Goal: Information Seeking & Learning: Learn about a topic

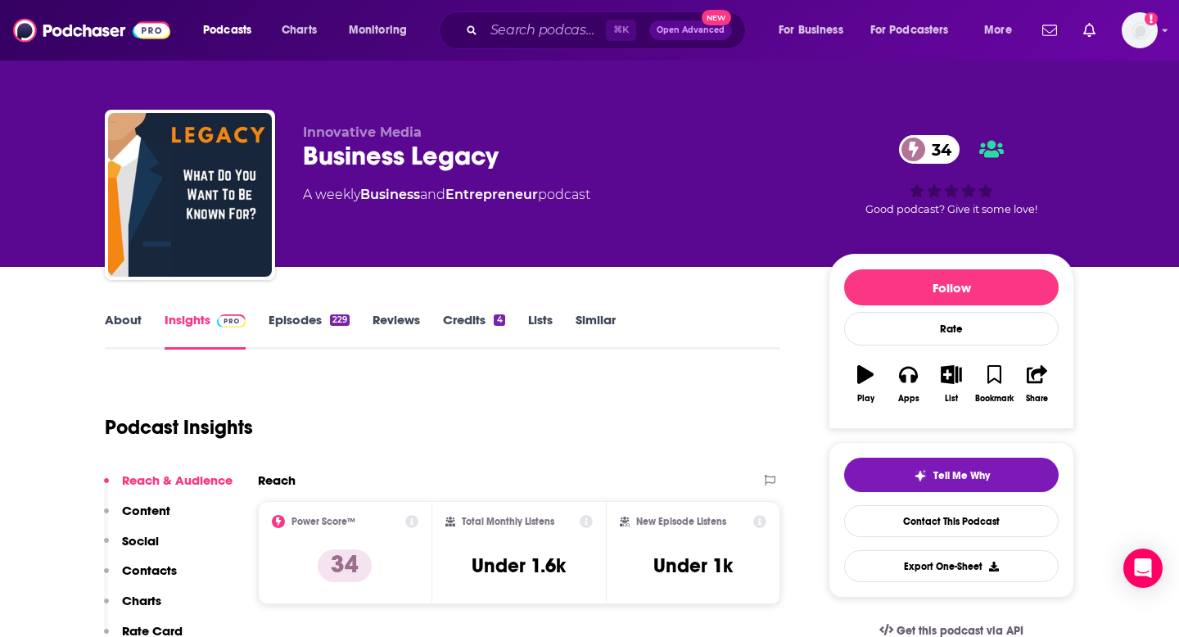
click at [269, 337] on link "Episodes 229" at bounding box center [309, 331] width 81 height 38
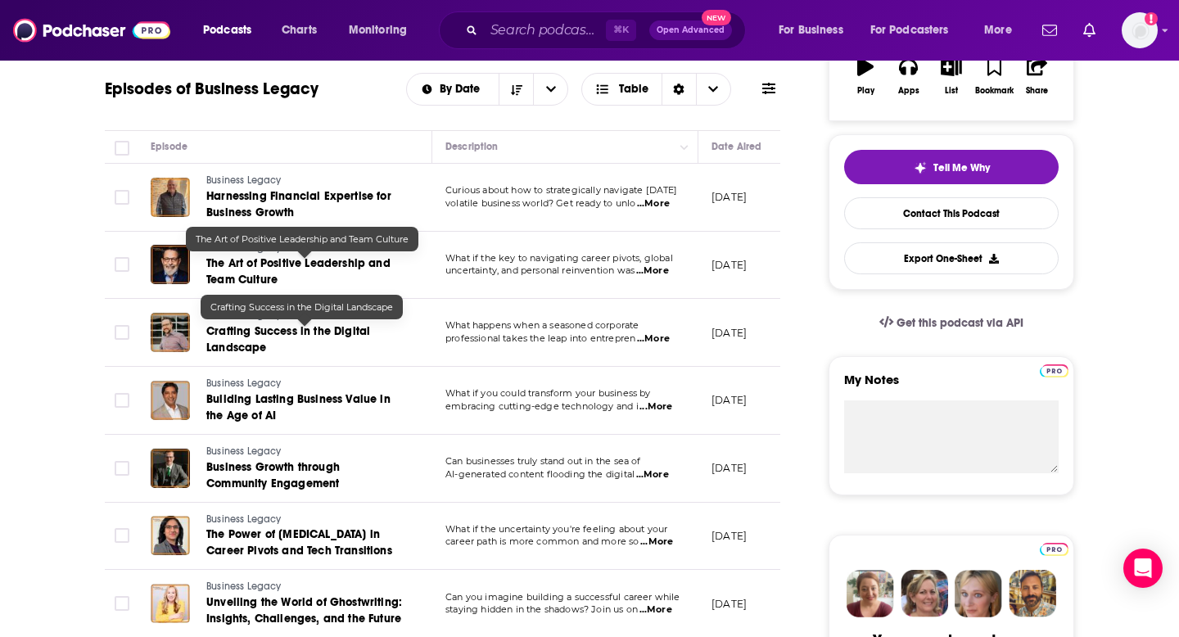
scroll to position [313, 0]
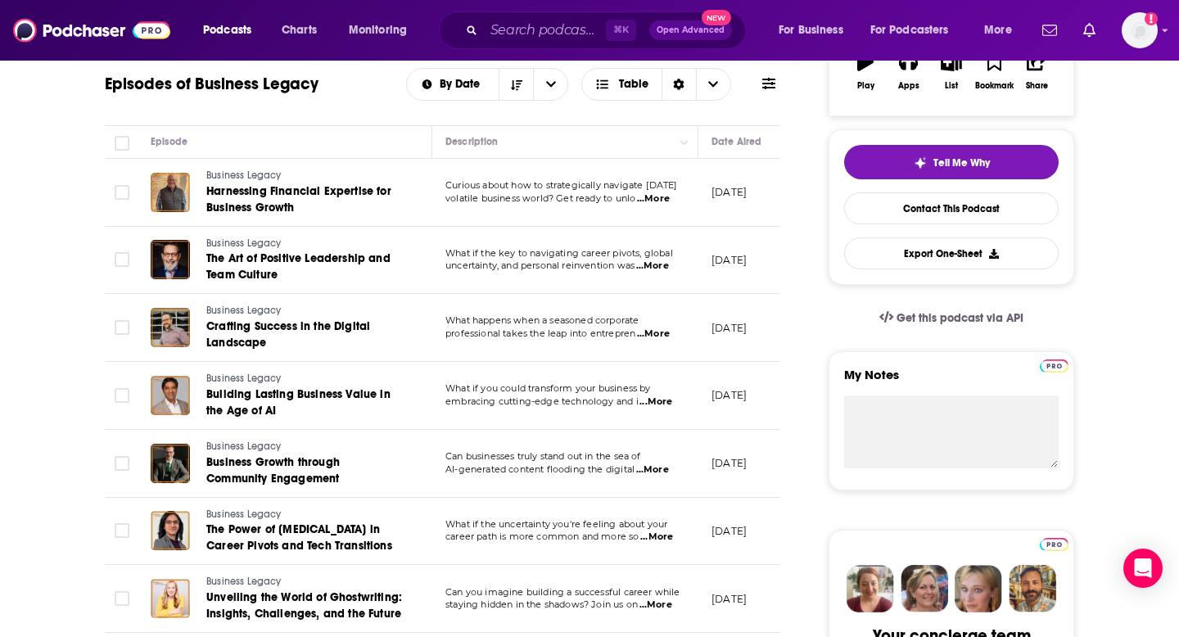
click at [662, 475] on span "...More" at bounding box center [652, 469] width 33 height 13
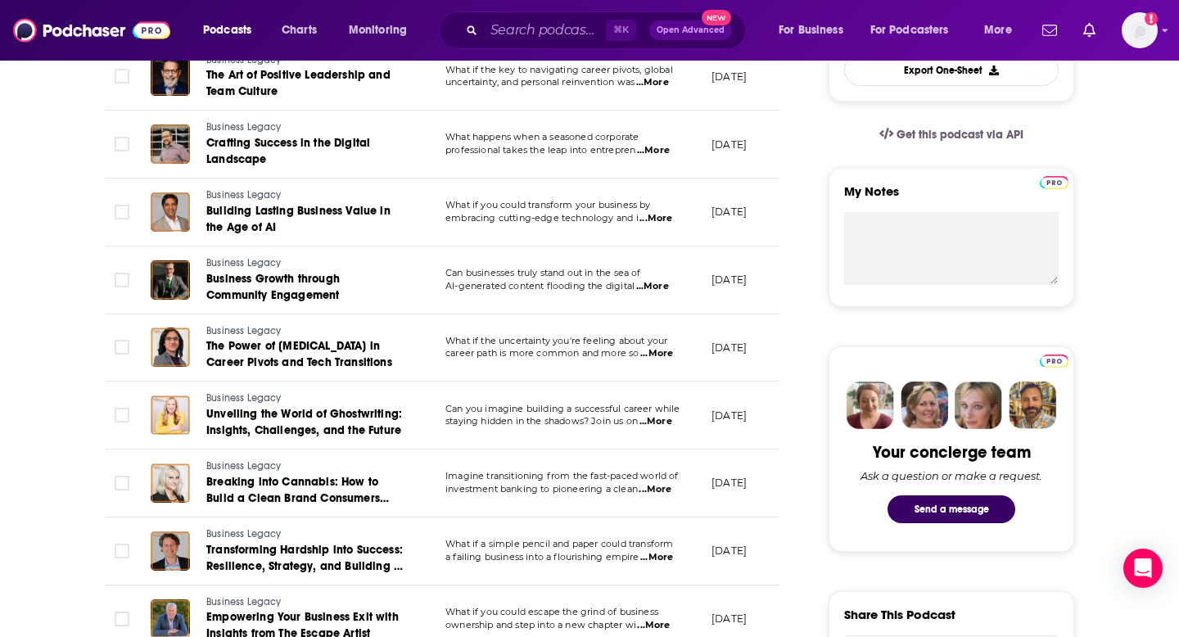
scroll to position [0, 0]
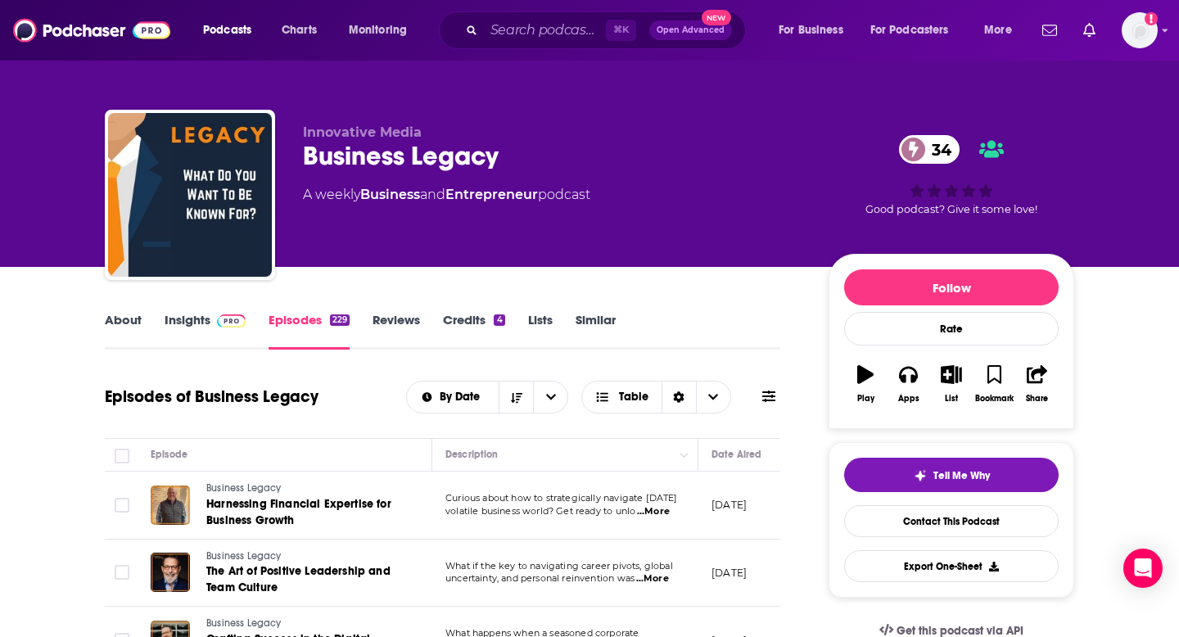
click at [495, 326] on link "Credits 4" at bounding box center [473, 331] width 61 height 38
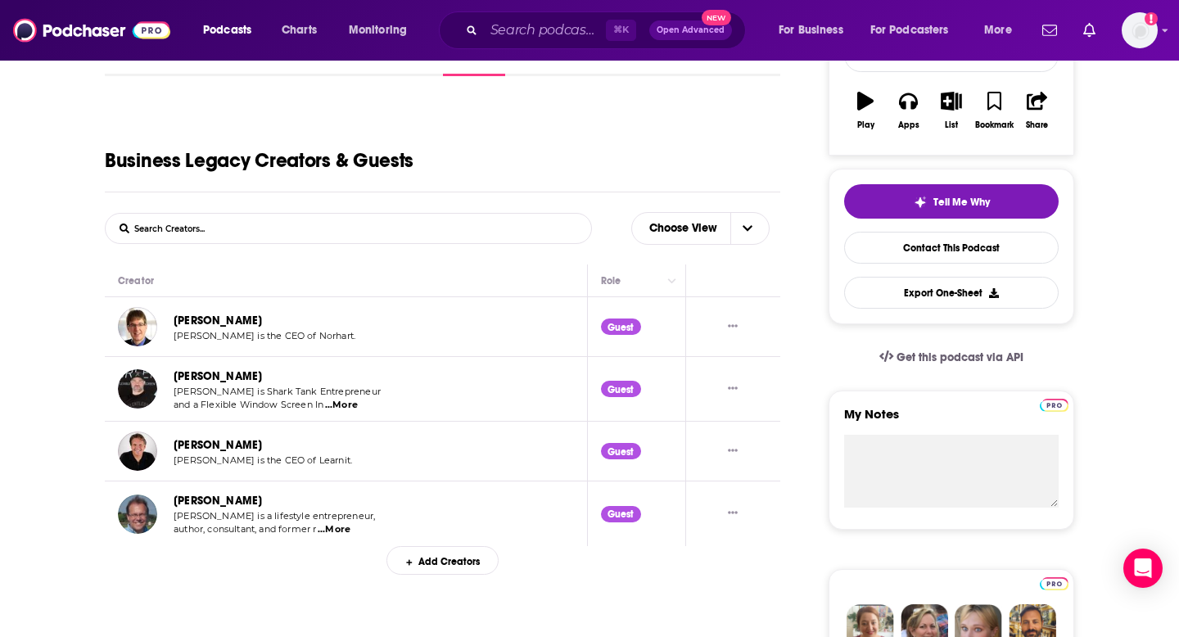
scroll to position [278, 0]
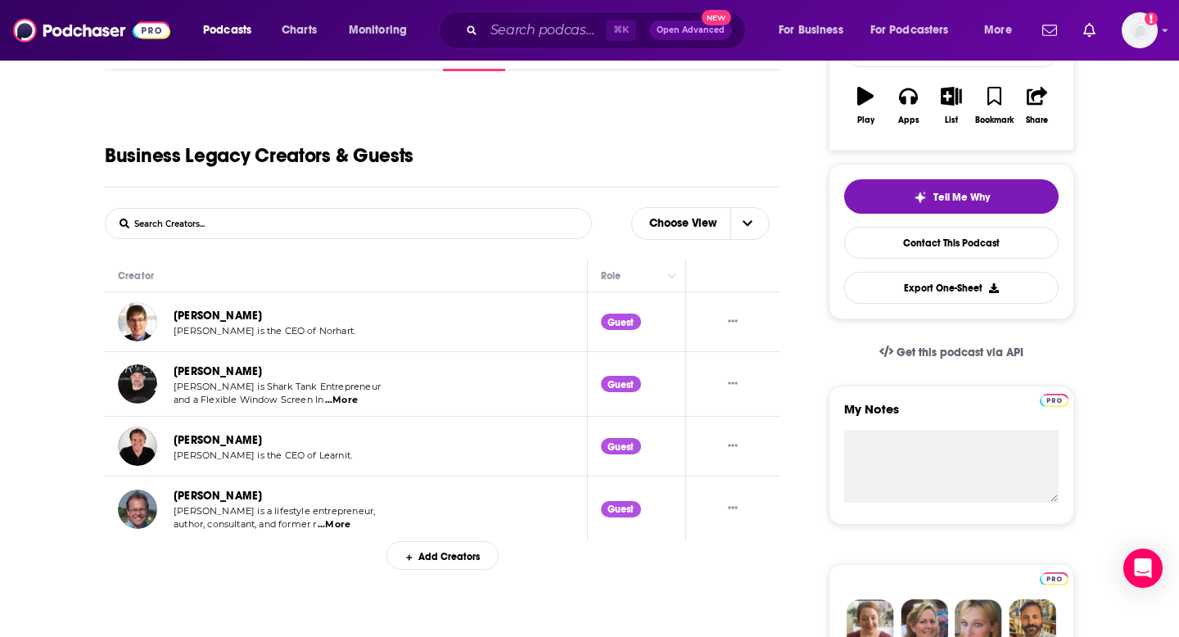
click at [418, 557] on div "Add Creators" at bounding box center [443, 555] width 112 height 29
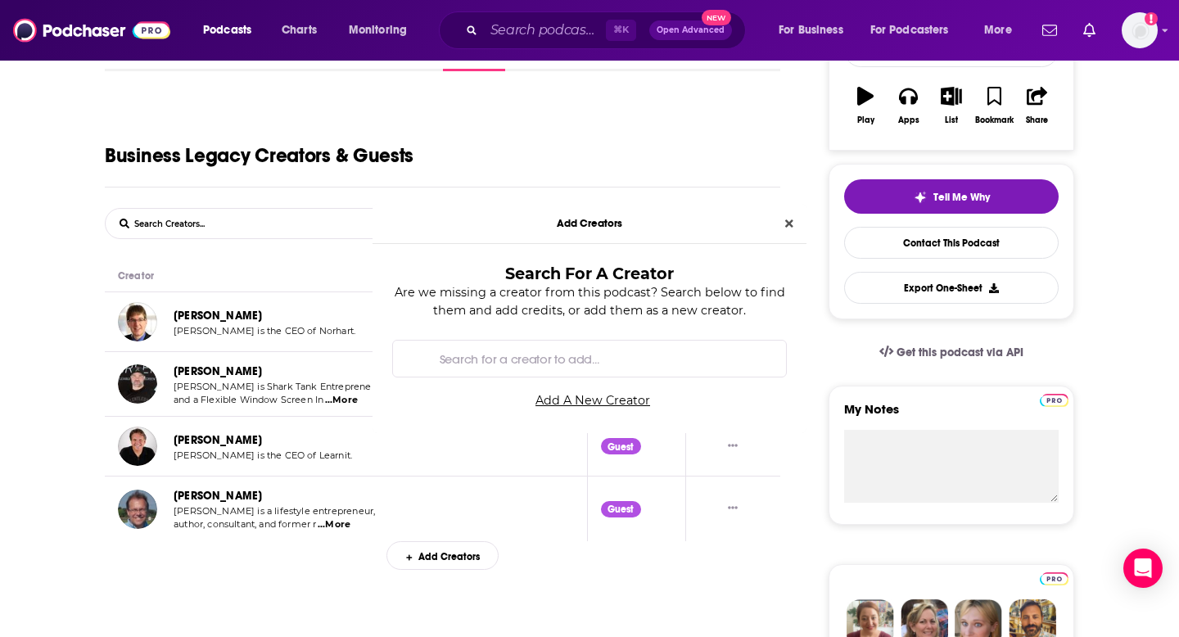
scroll to position [0, 0]
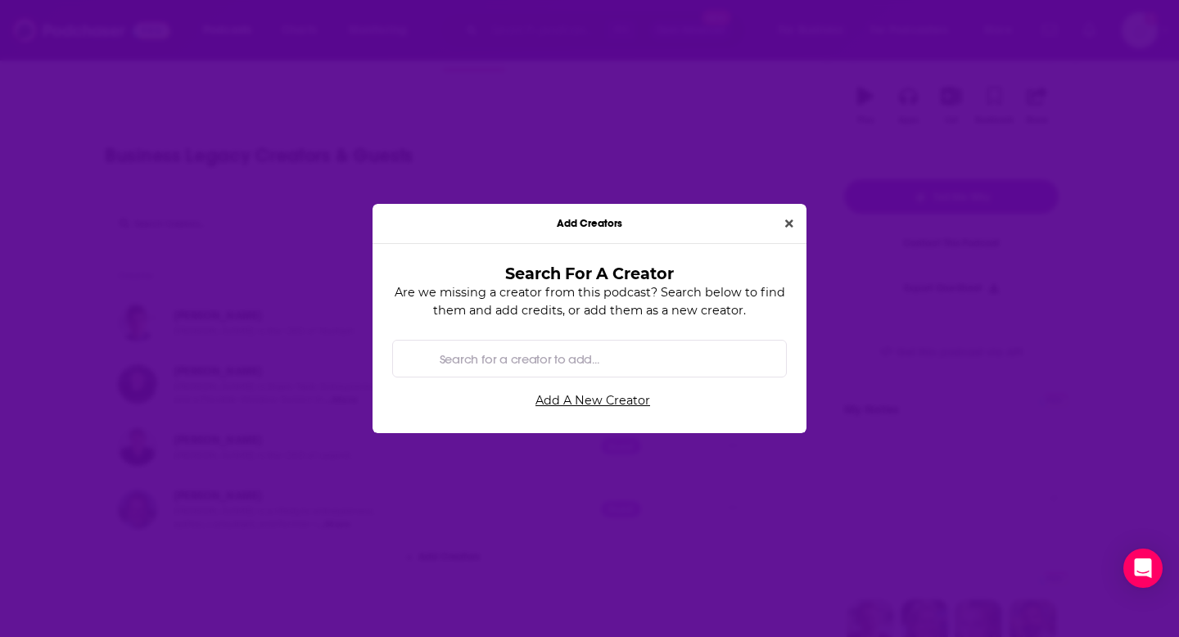
click at [794, 213] on div "Add Creators" at bounding box center [590, 224] width 434 height 40
click at [794, 221] on button "Close" at bounding box center [789, 224] width 21 height 19
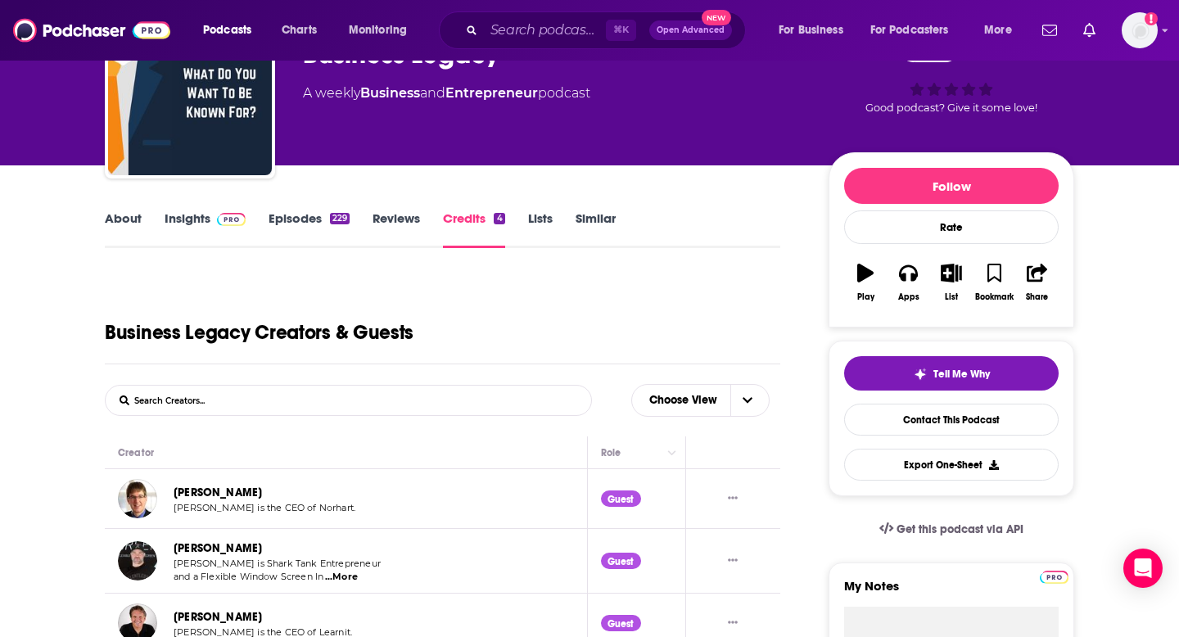
scroll to position [33, 0]
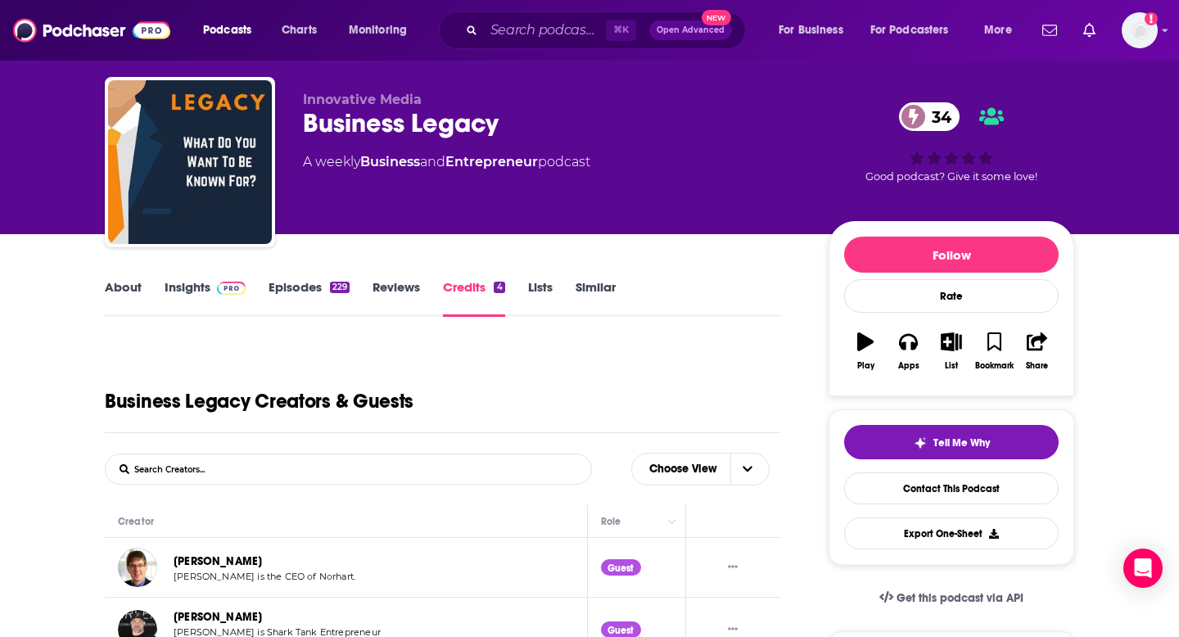
click at [315, 292] on link "Episodes 229" at bounding box center [309, 298] width 81 height 38
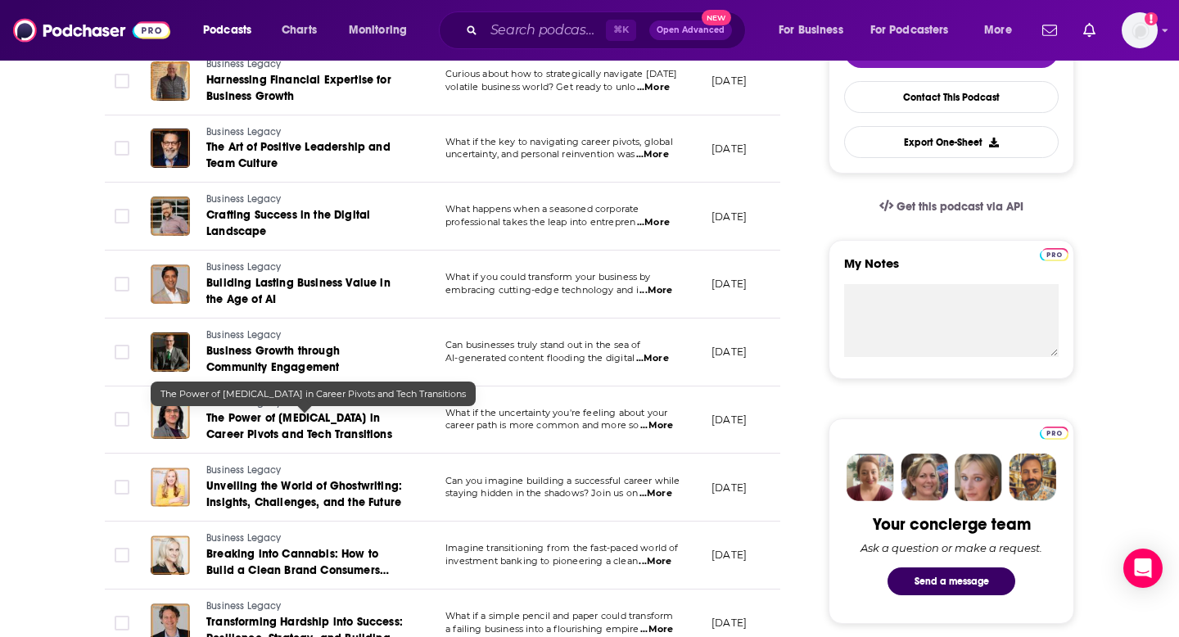
scroll to position [427, 0]
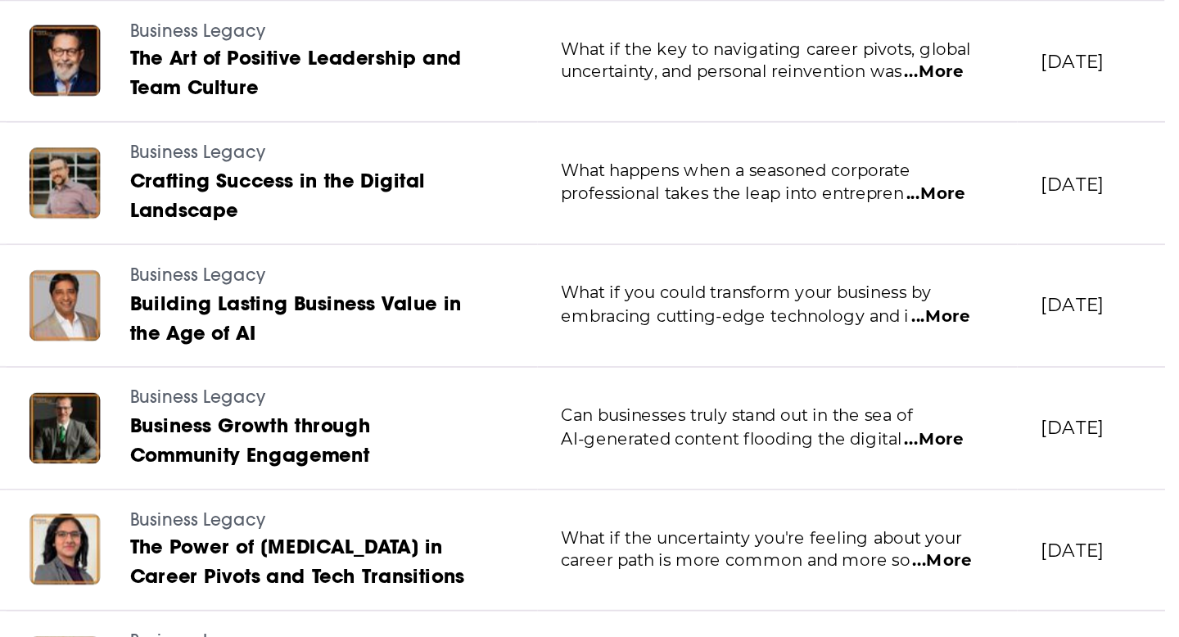
click at [663, 156] on span "...More" at bounding box center [652, 152] width 33 height 13
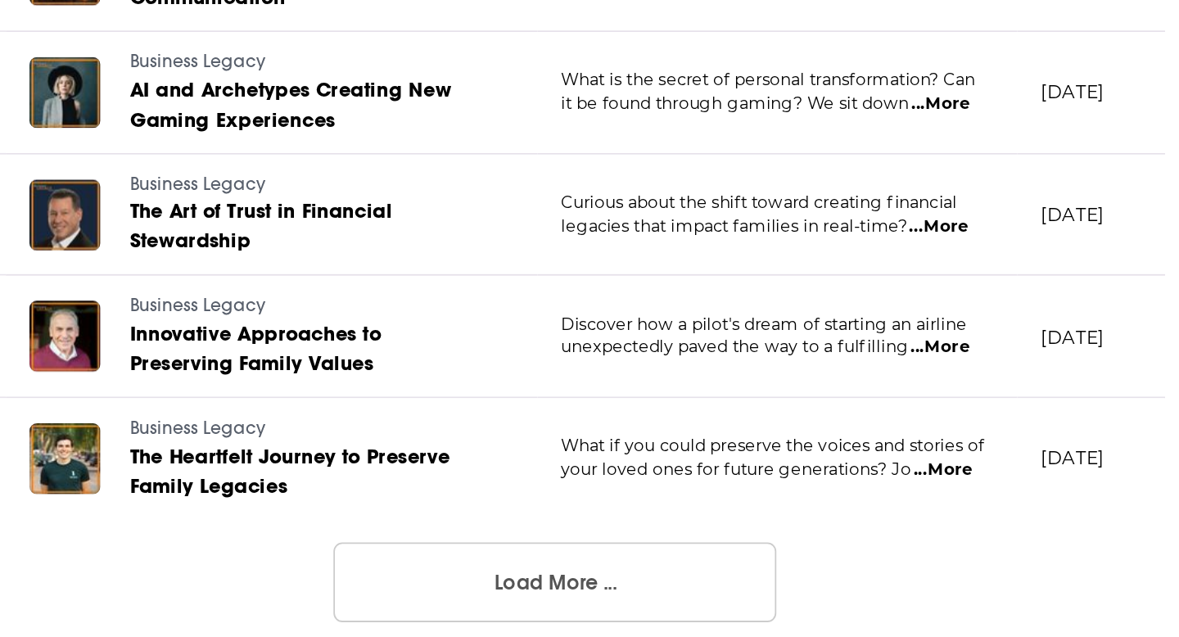
scroll to position [1752, 0]
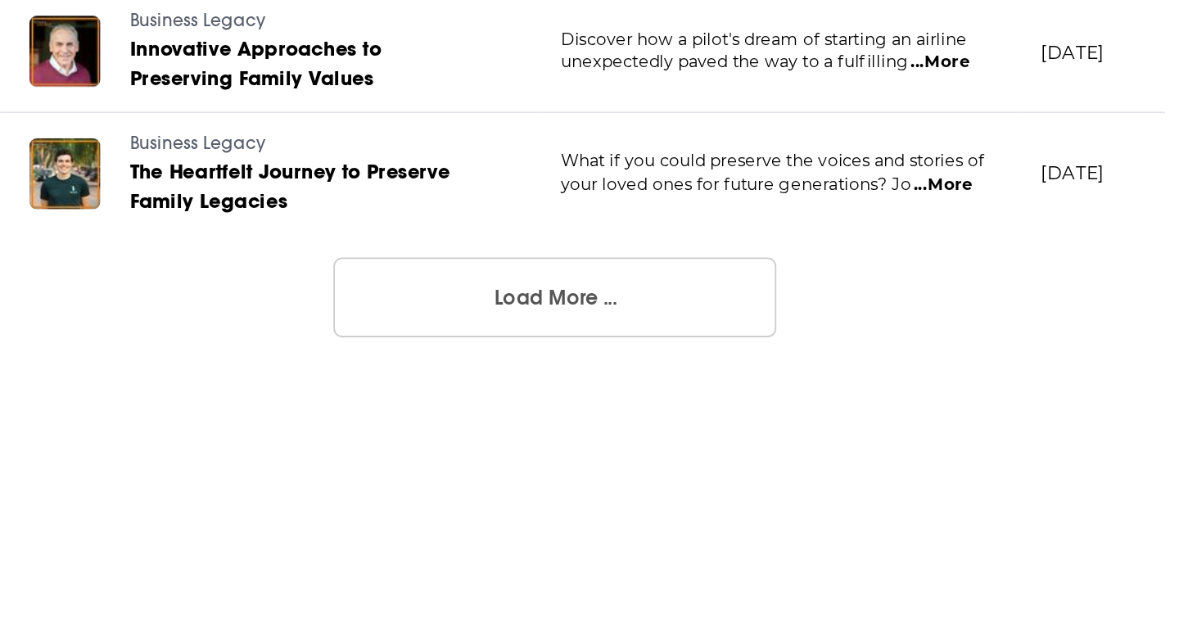
click at [450, 441] on button "Load More ..." at bounding box center [442, 449] width 246 height 44
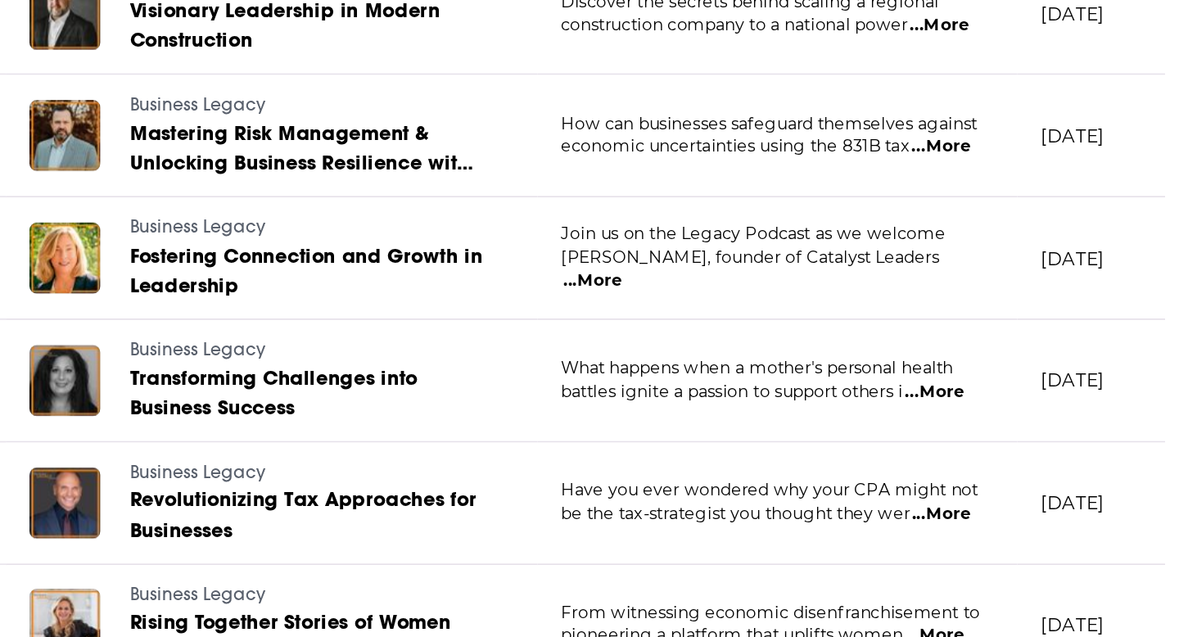
scroll to position [1988, 0]
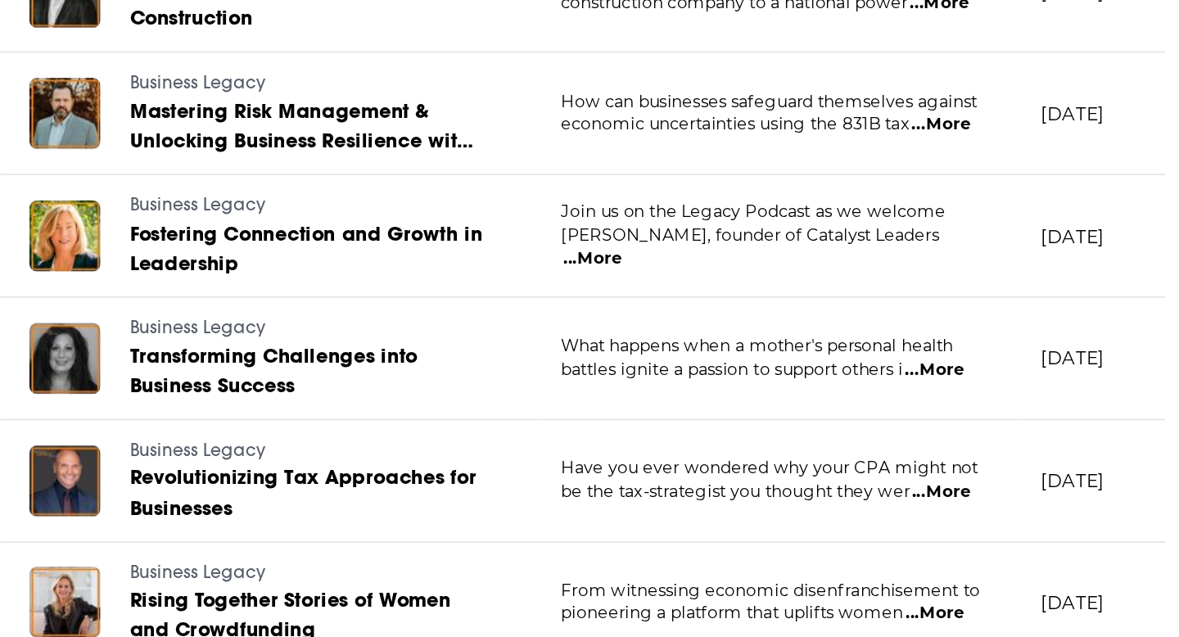
click at [676, 497] on td "What happens when a mother's personal health battles ignite a passion to suppor…" at bounding box center [565, 483] width 266 height 68
click at [667, 495] on span "...More" at bounding box center [652, 488] width 33 height 13
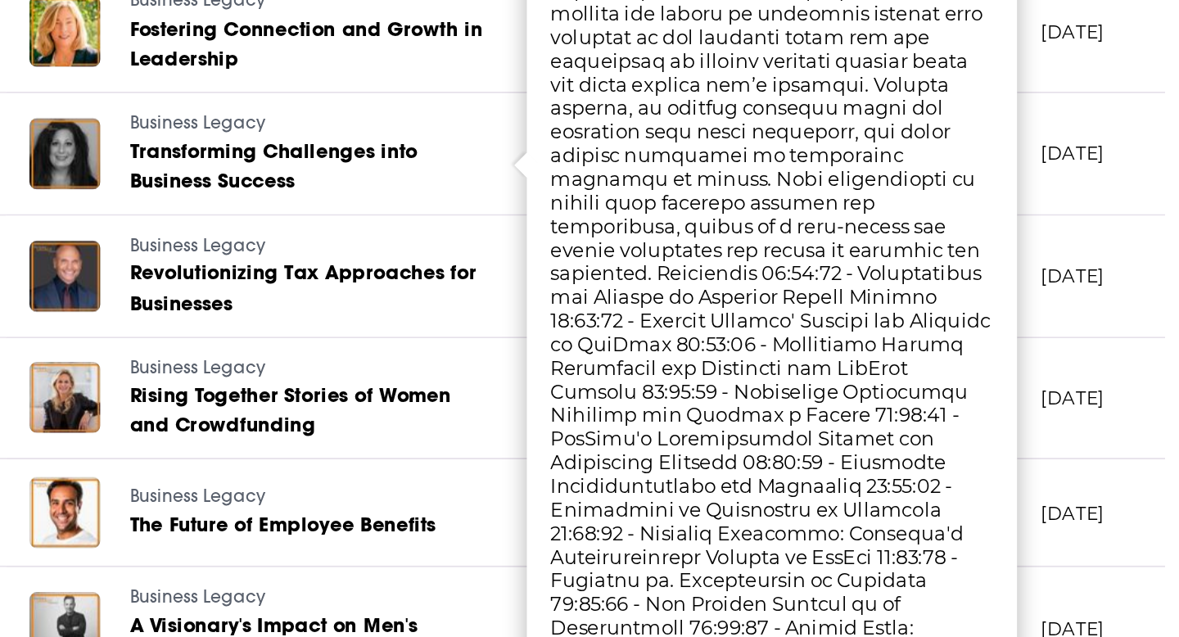
scroll to position [2108, 0]
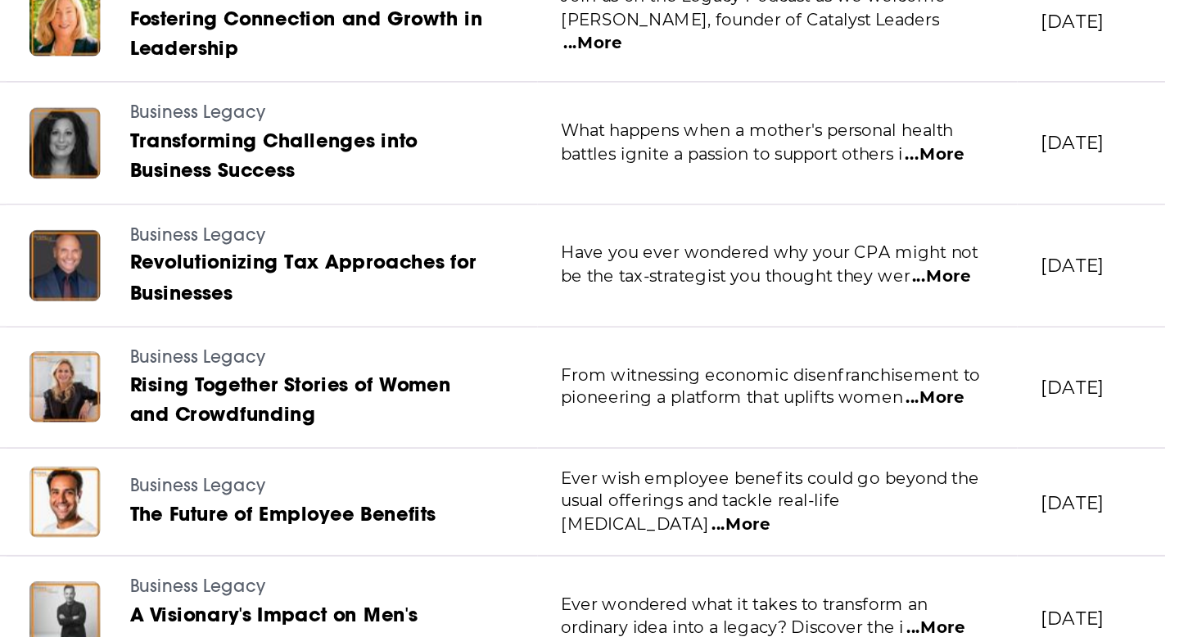
click at [367, 559] on link "Business Legacy" at bounding box center [303, 553] width 195 height 15
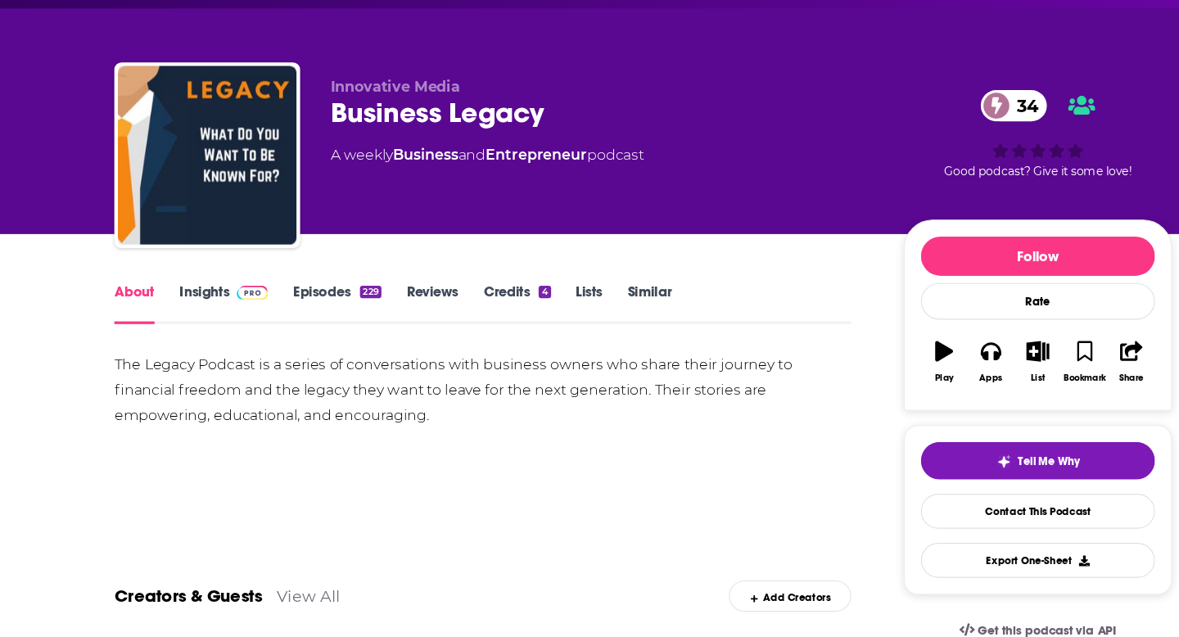
scroll to position [50, 0]
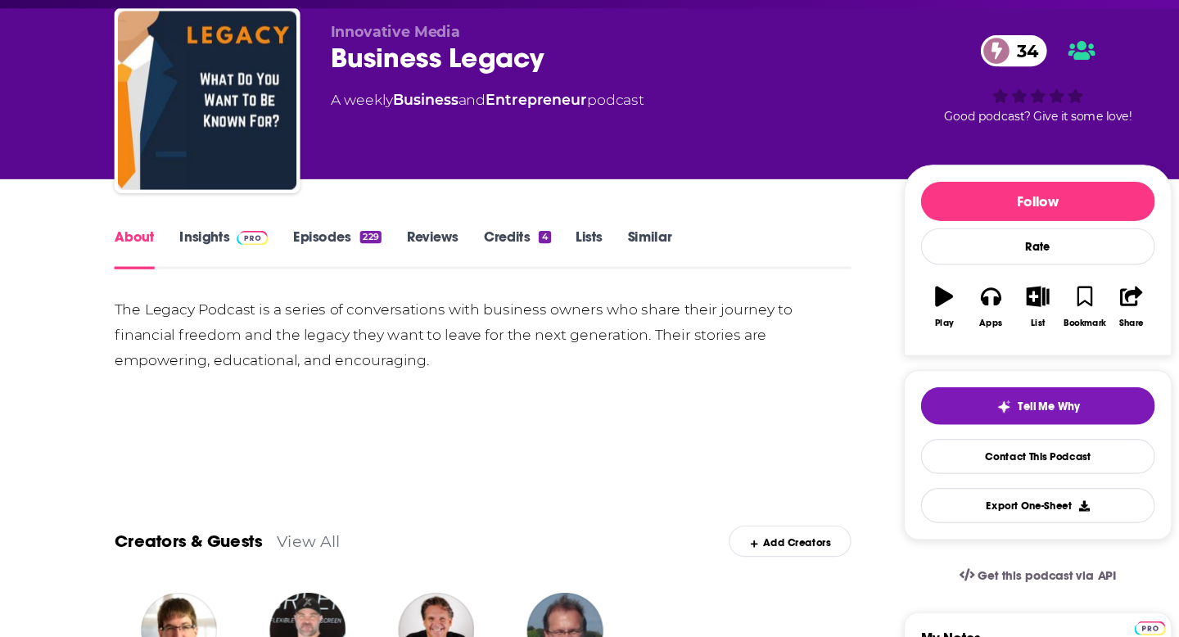
click at [277, 265] on link "Episodes 229" at bounding box center [309, 281] width 81 height 38
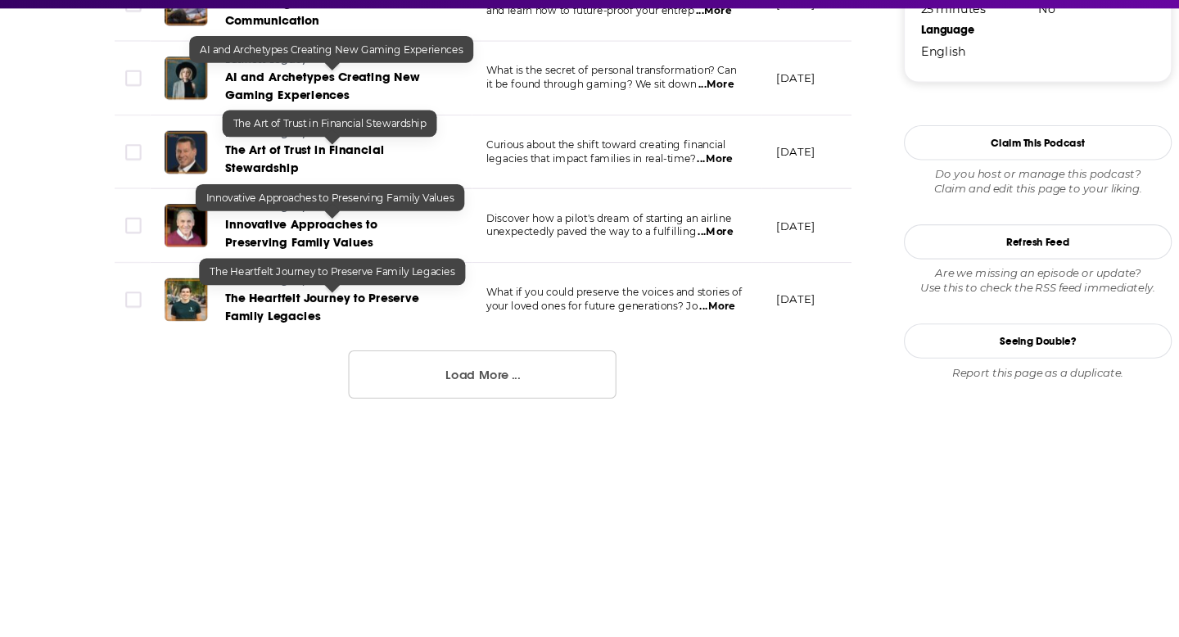
scroll to position [1806, 0]
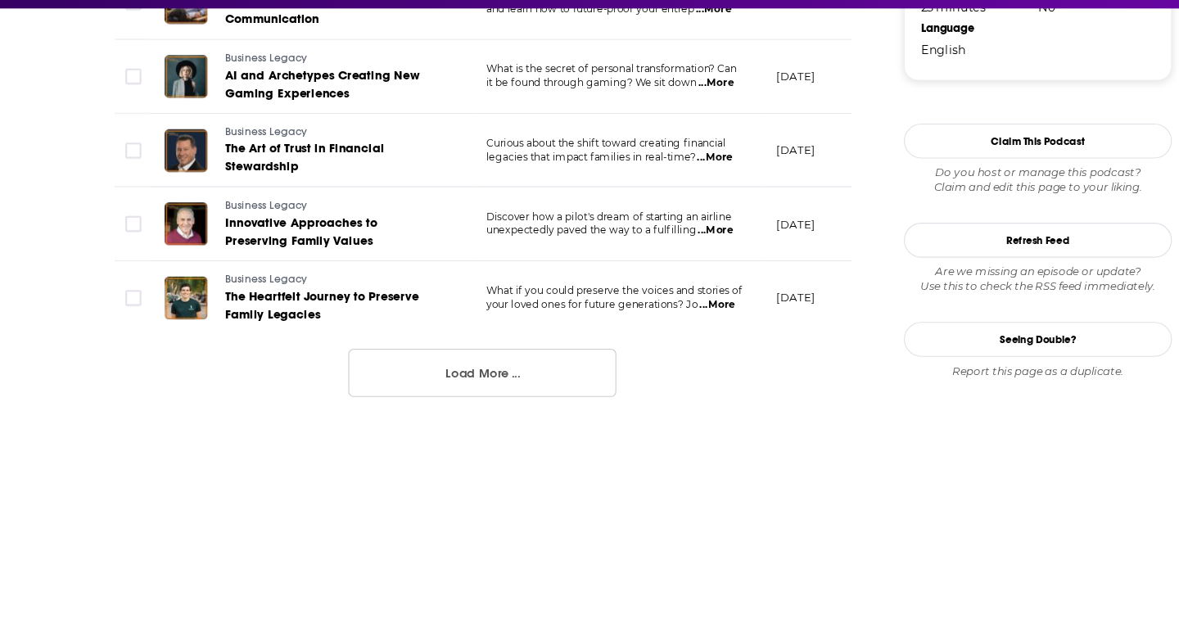
click at [395, 382] on button "Load More ..." at bounding box center [442, 395] width 246 height 44
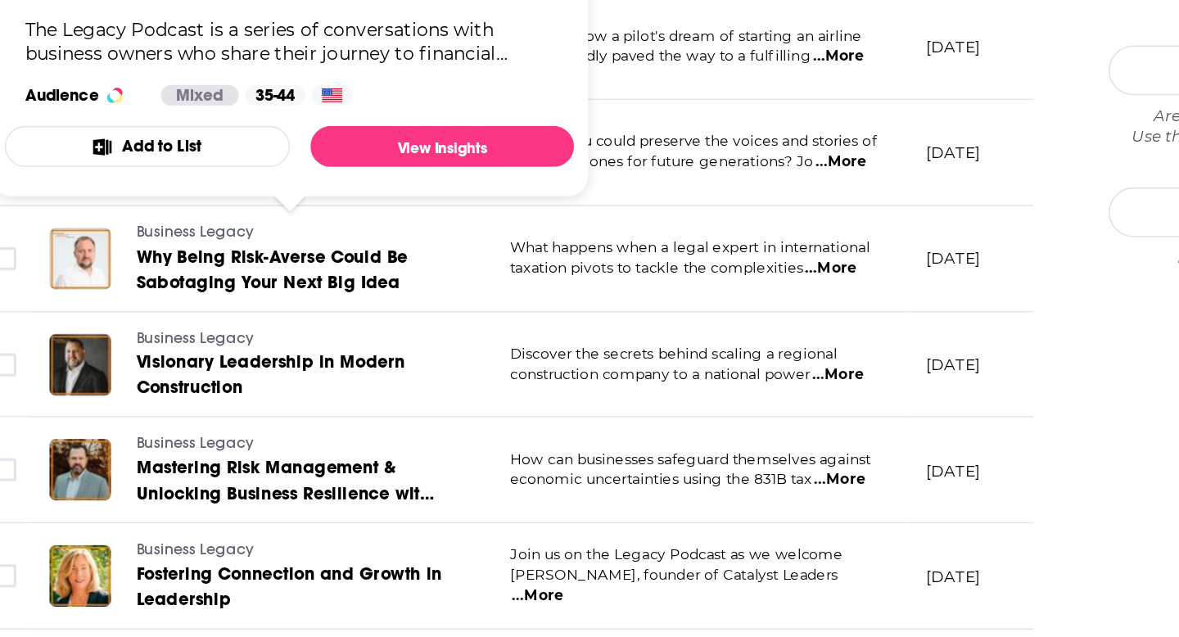
scroll to position [1806, 0]
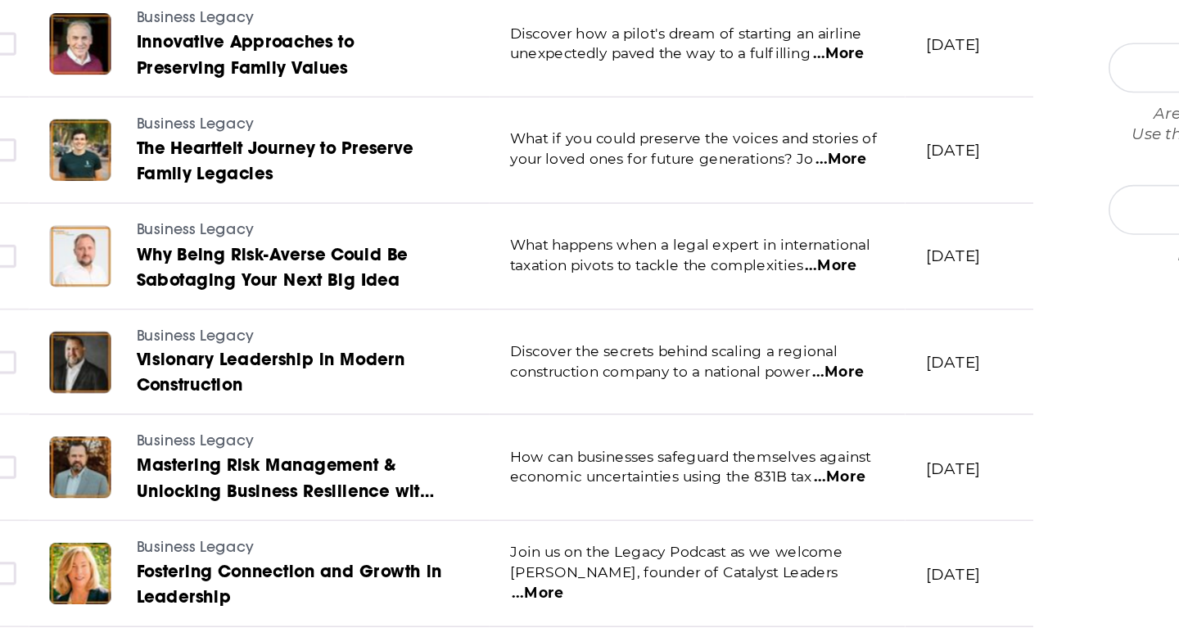
click at [480, 608] on span "...More" at bounding box center [463, 609] width 33 height 13
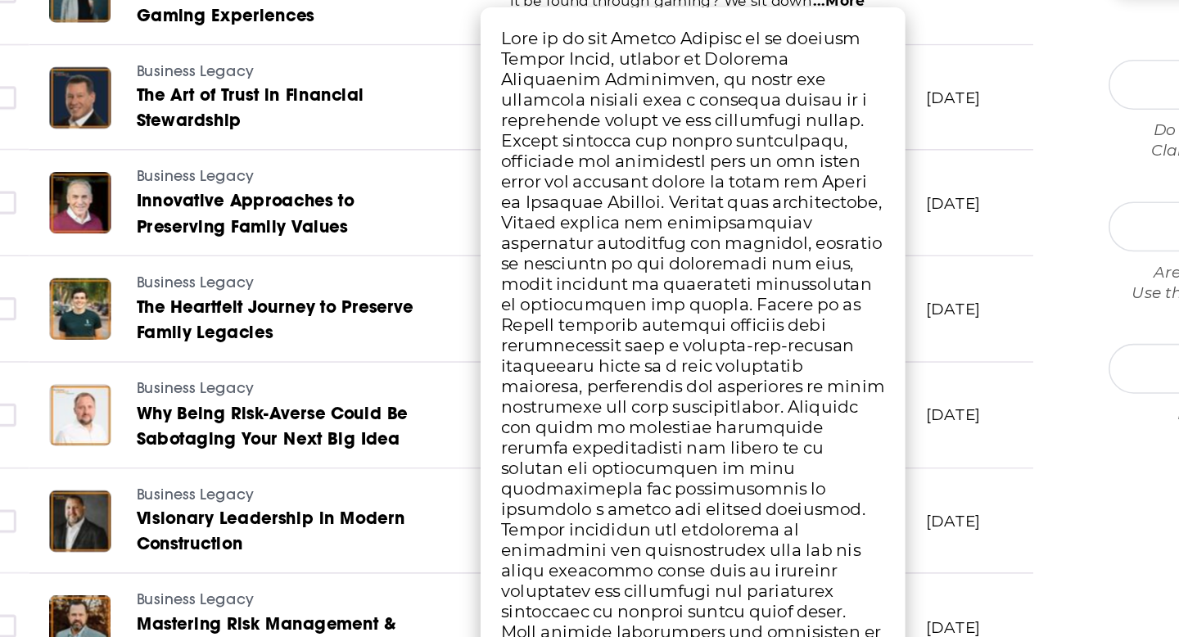
click at [840, 454] on div "Follow Rate Play Apps List Bookmark Share Tell Me Why Contact This Podcast Expo…" at bounding box center [952, 271] width 246 height 3648
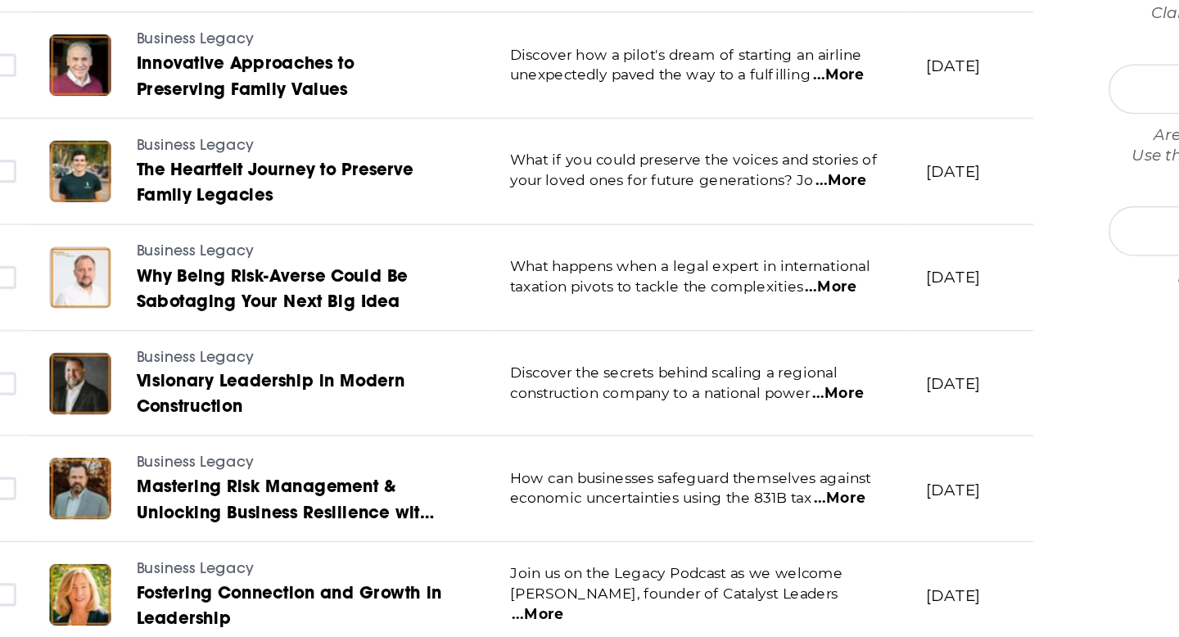
click at [579, 453] on span "Discover the secrets behind scaling a regional" at bounding box center [550, 453] width 210 height 11
click at [624, 521] on span "How can businesses safeguard themselves against" at bounding box center [560, 521] width 231 height 11
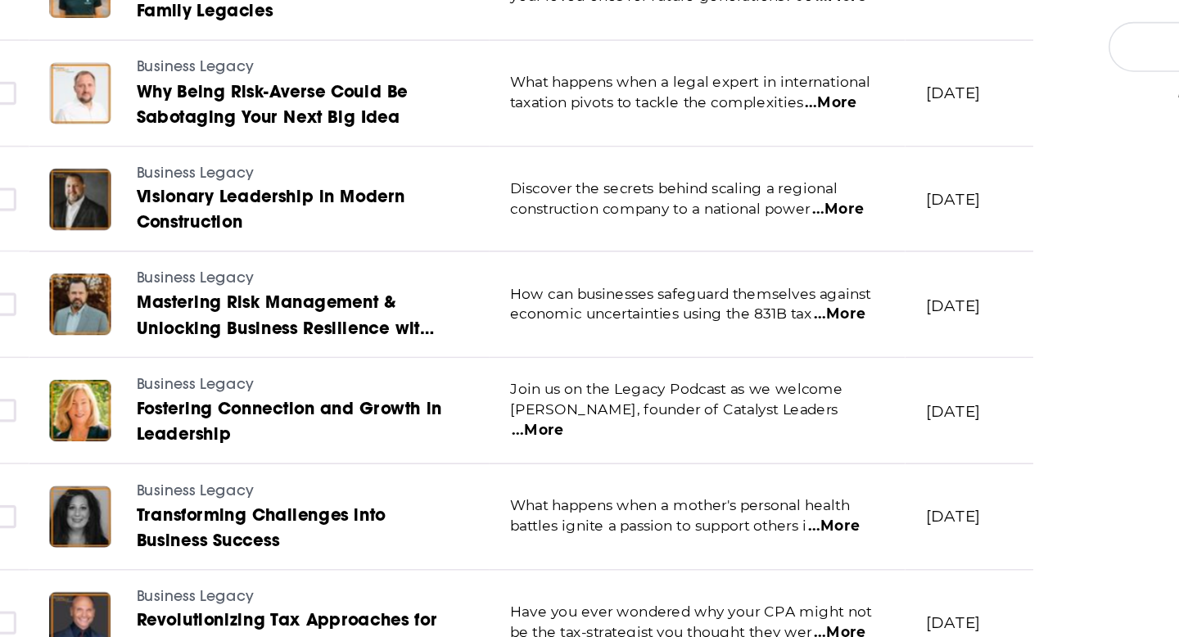
scroll to position [1912, 0]
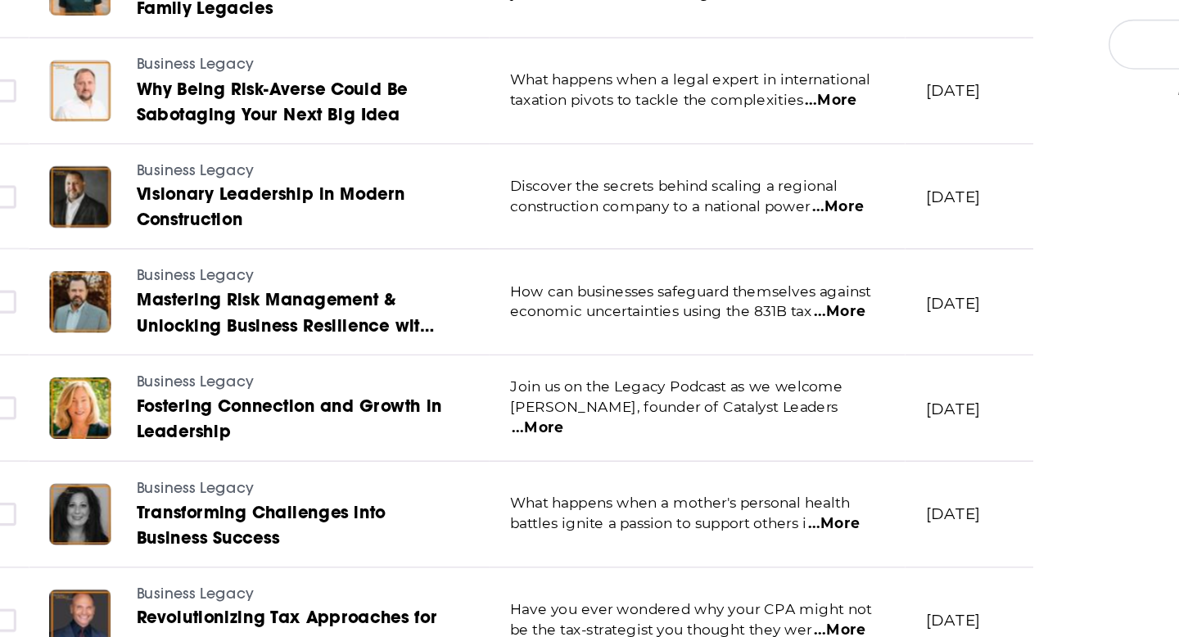
click at [480, 497] on span "...More" at bounding box center [463, 503] width 33 height 13
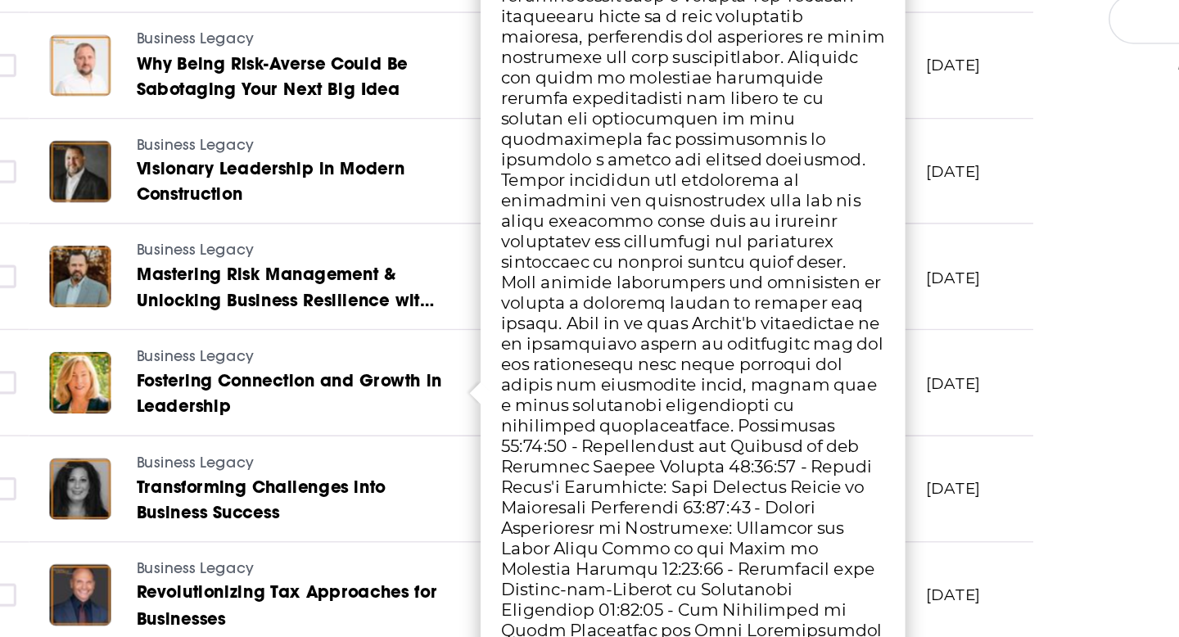
scroll to position [1929, 0]
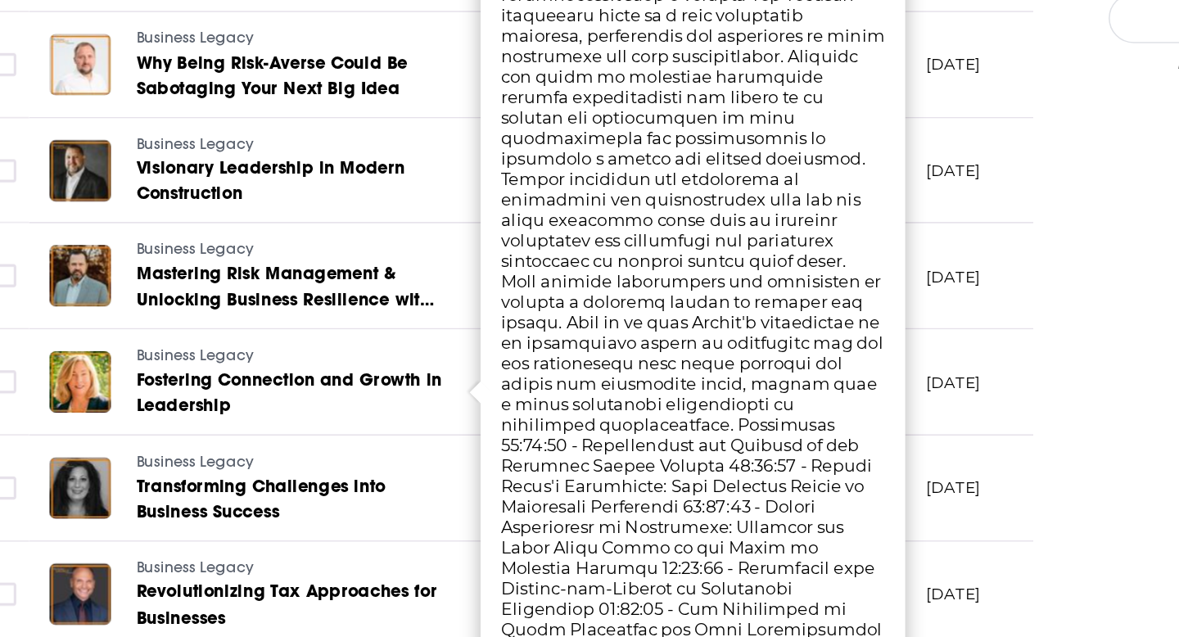
click at [292, 554] on span "Transforming Challenges into Business Success" at bounding box center [286, 548] width 160 height 30
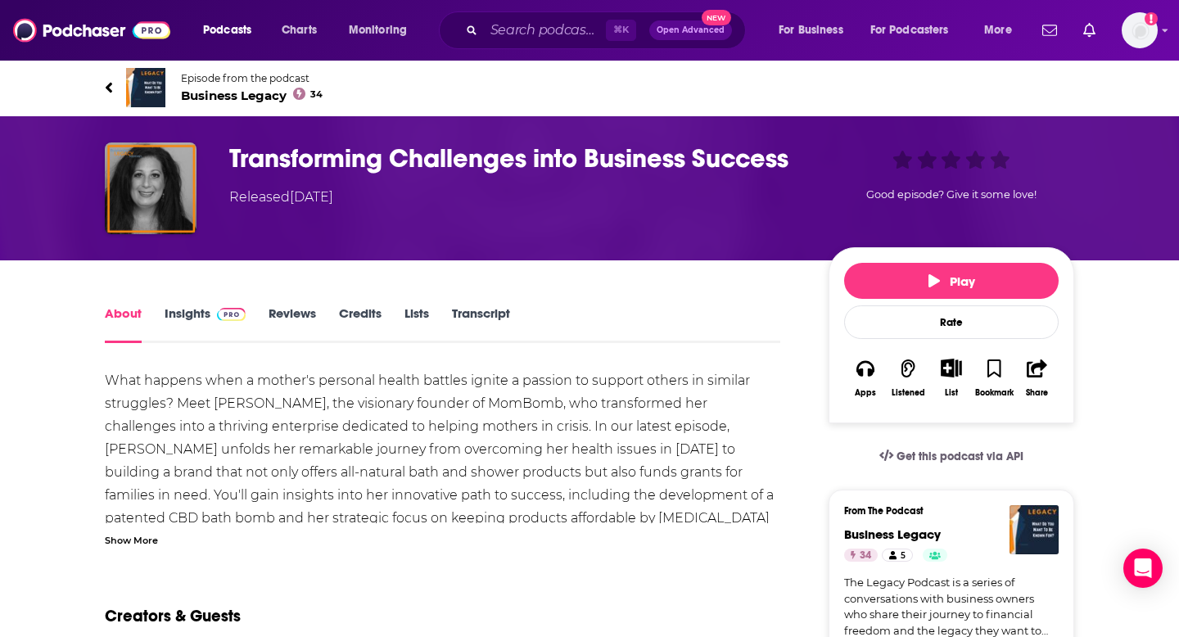
click at [106, 94] on icon at bounding box center [109, 87] width 8 height 16
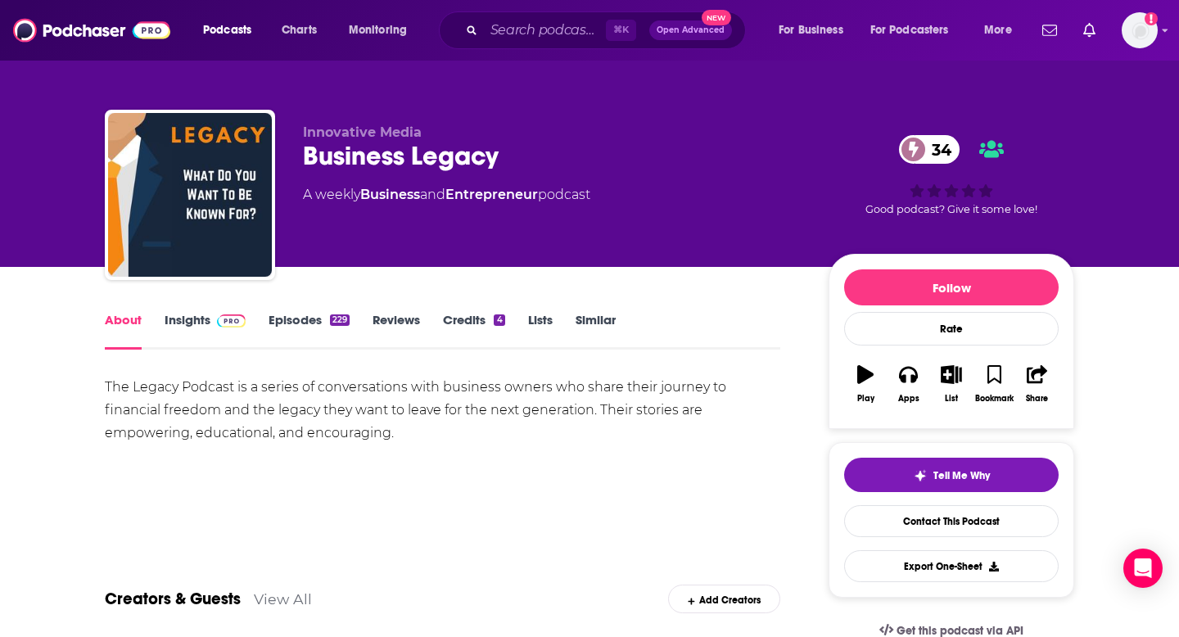
click at [294, 326] on link "Episodes 229" at bounding box center [309, 331] width 81 height 38
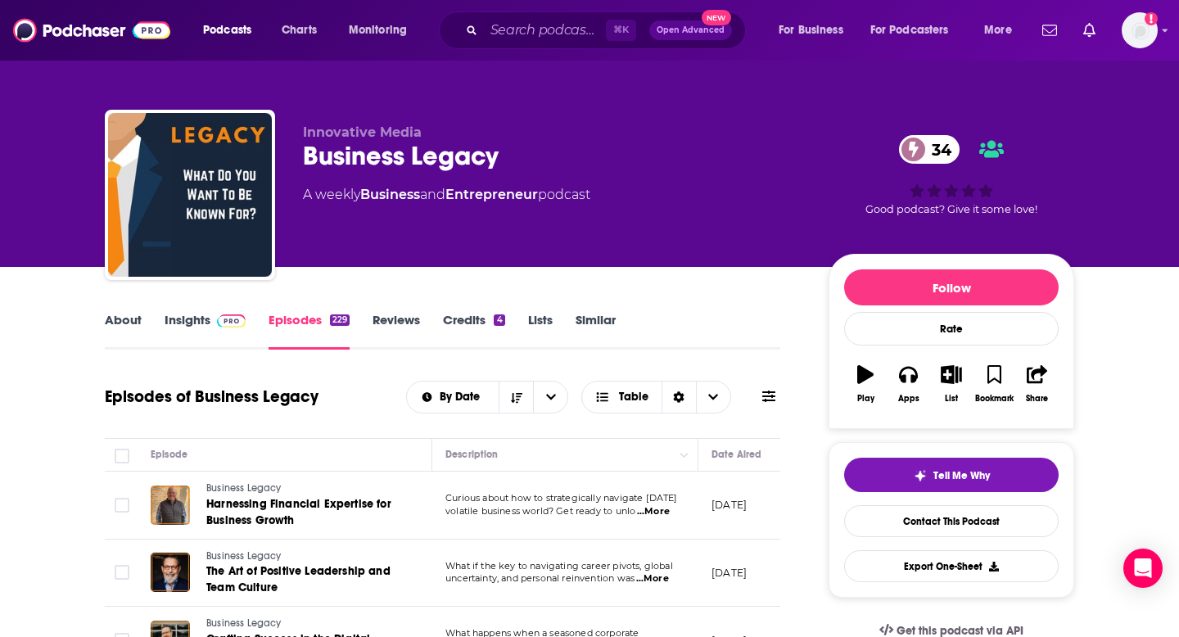
click at [658, 515] on span "...More" at bounding box center [653, 511] width 33 height 13
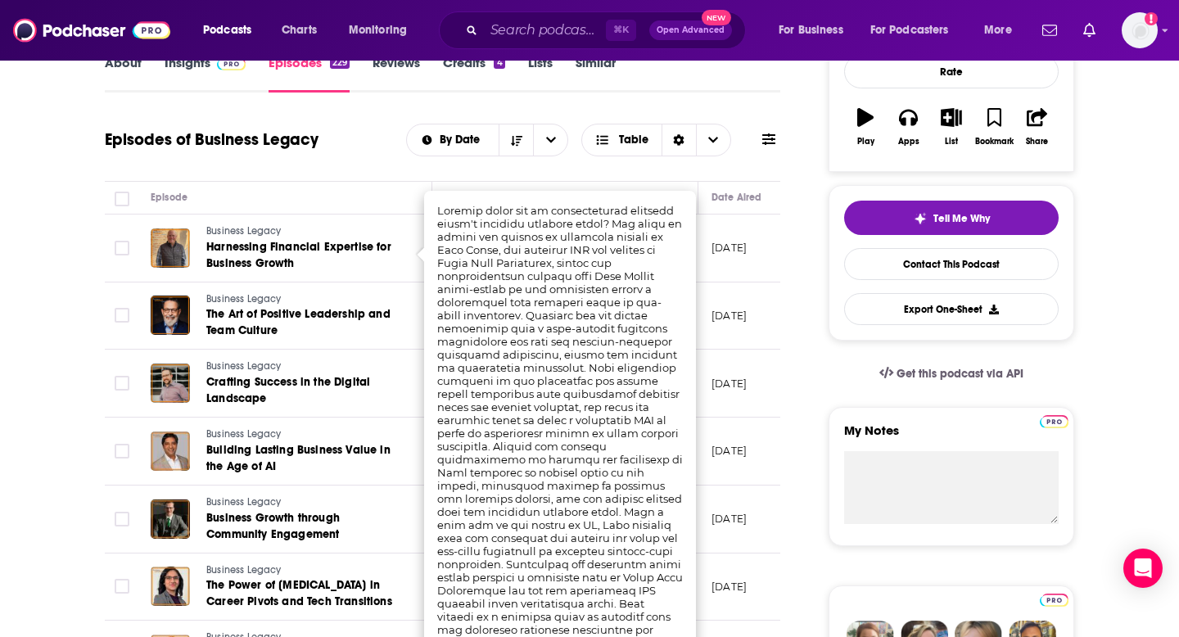
scroll to position [259, 0]
